Goal: Task Accomplishment & Management: Manage account settings

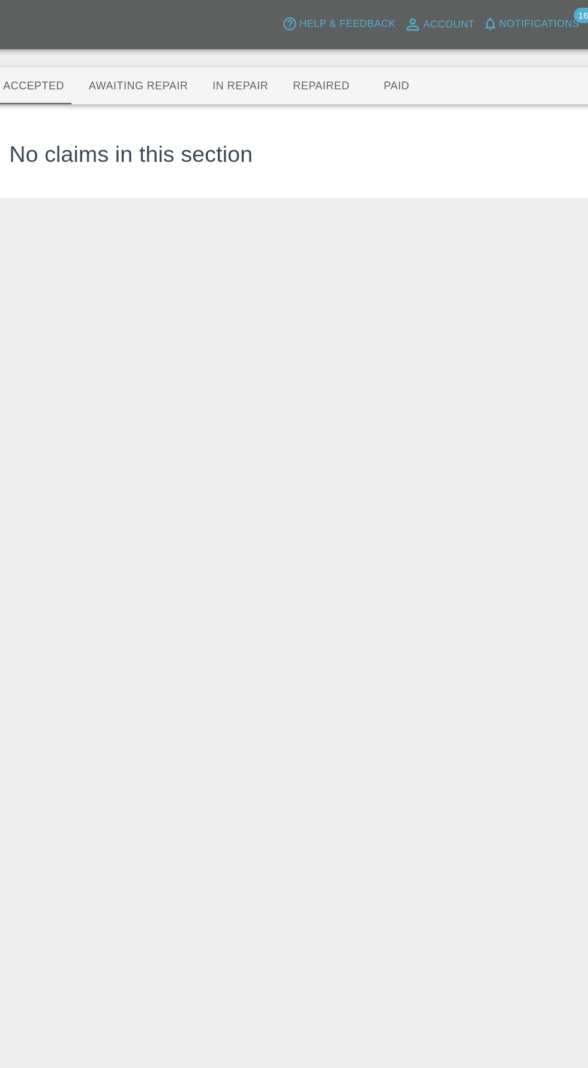
click at [174, 54] on button "Awaiting Repair" at bounding box center [167, 67] width 97 height 29
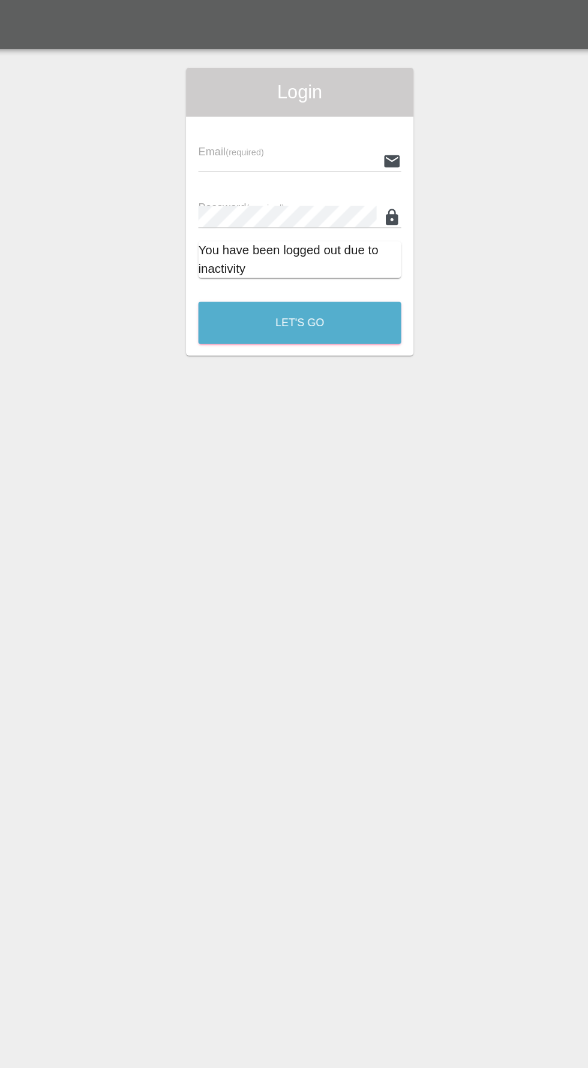
click at [298, 122] on input "text" at bounding box center [284, 125] width 139 height 17
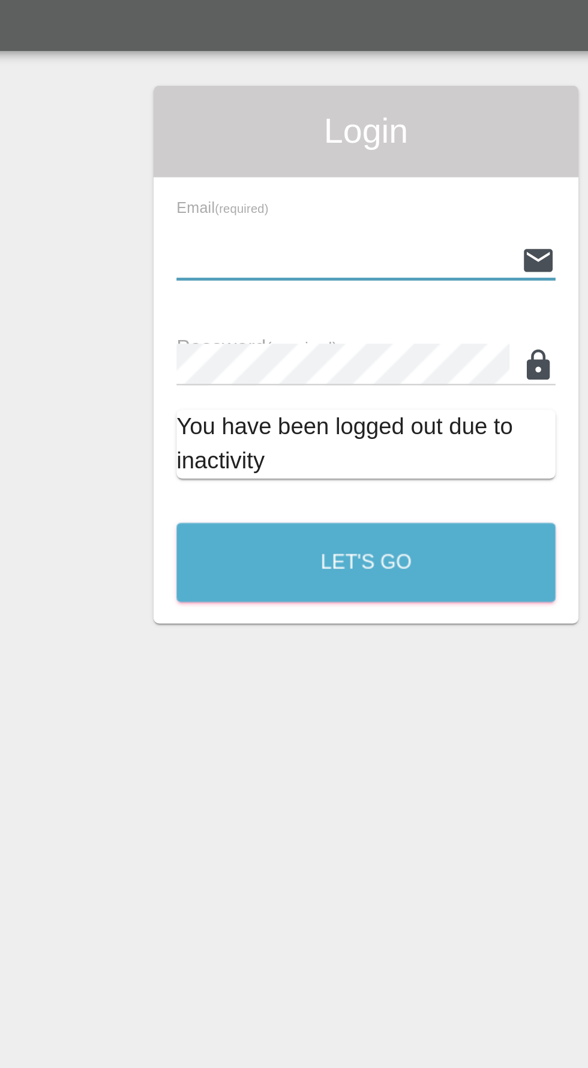
type input "[EMAIL_ADDRESS][DOMAIN_NAME]"
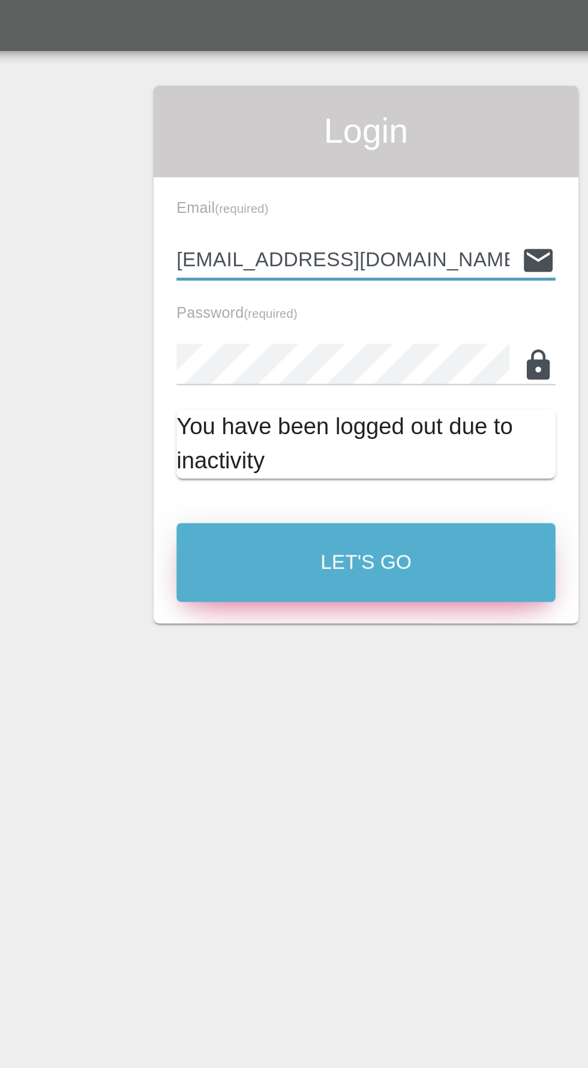
click at [314, 244] on button "Let's Go" at bounding box center [294, 252] width 158 height 33
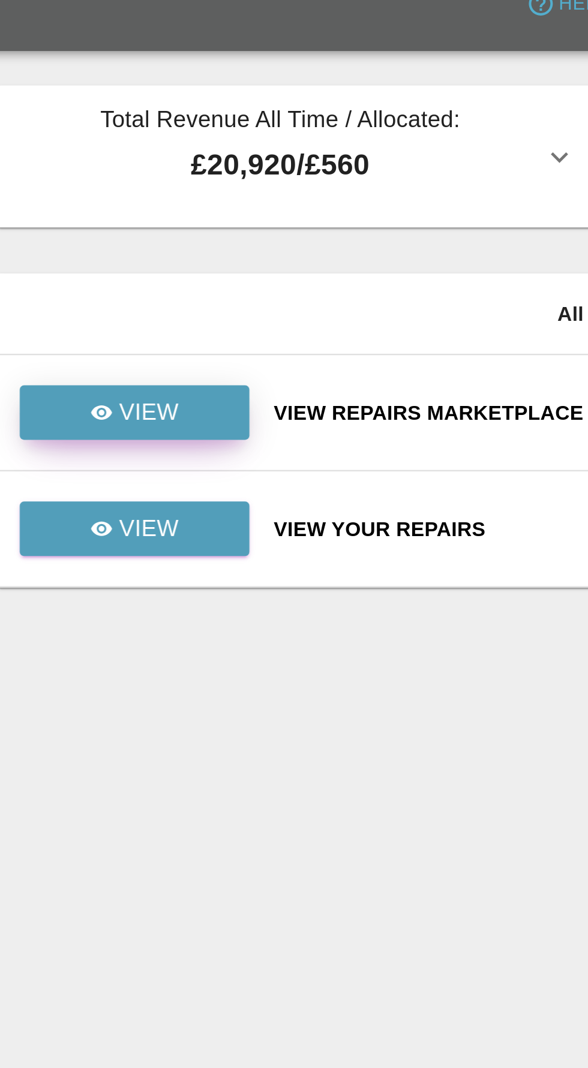
click at [109, 186] on div "View" at bounding box center [116, 189] width 37 height 14
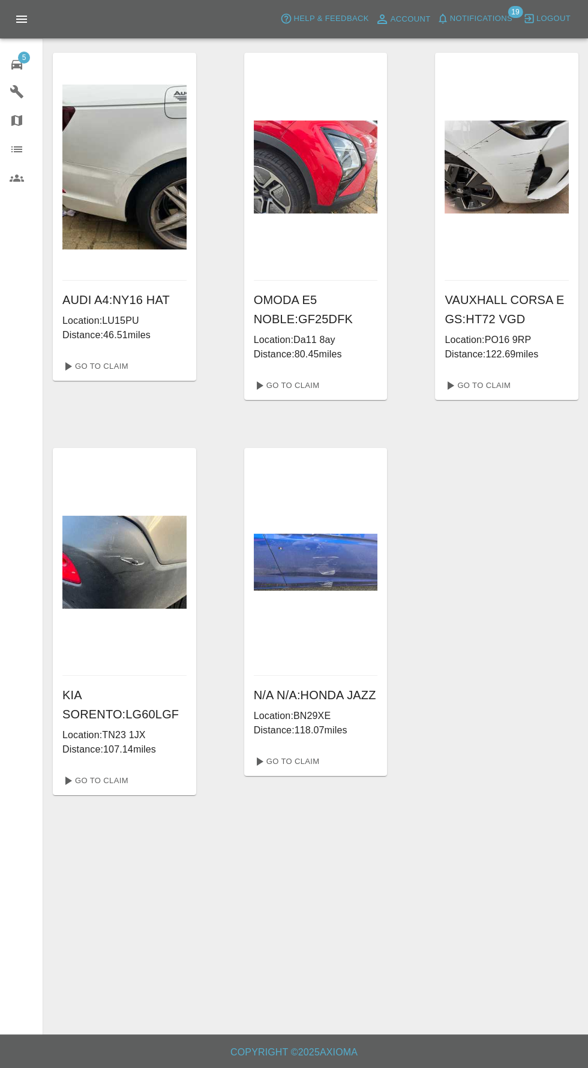
click at [494, 19] on span "Notifications" at bounding box center [481, 19] width 62 height 14
